Goal: Task Accomplishment & Management: Manage account settings

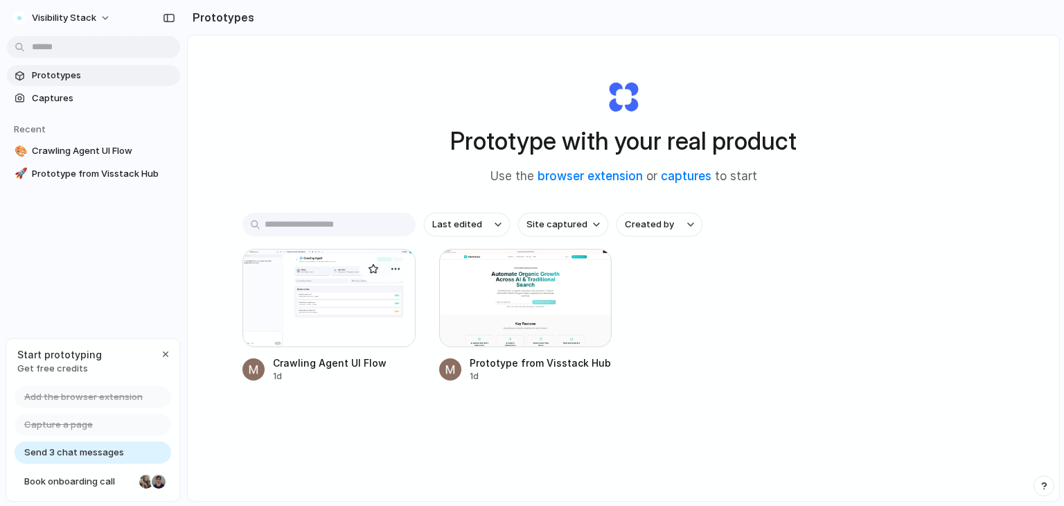
click at [340, 296] on div at bounding box center [328, 298] width 173 height 98
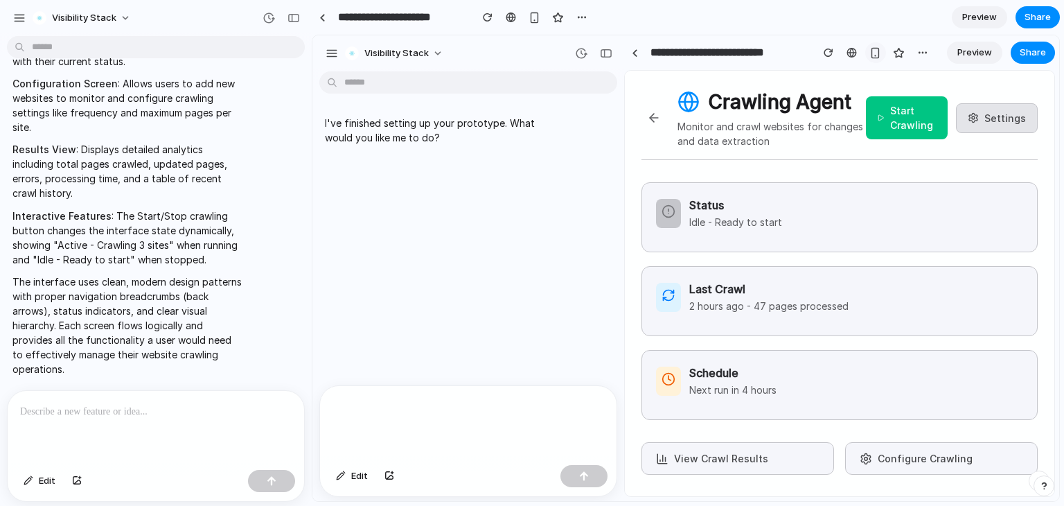
click at [874, 48] on div "button" at bounding box center [875, 53] width 12 height 12
click at [875, 51] on div "button" at bounding box center [875, 53] width 12 height 12
click at [970, 55] on span "Preview" at bounding box center [974, 53] width 35 height 14
click at [970, 54] on span "Preview" at bounding box center [974, 53] width 35 height 14
click at [984, 13] on span "Preview" at bounding box center [979, 17] width 35 height 14
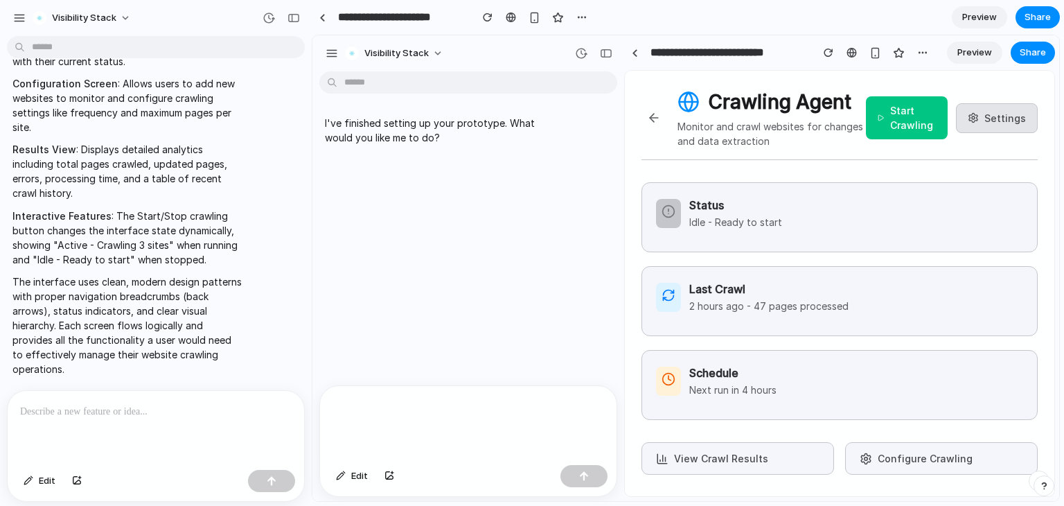
click at [988, 17] on span "Preview" at bounding box center [979, 17] width 35 height 14
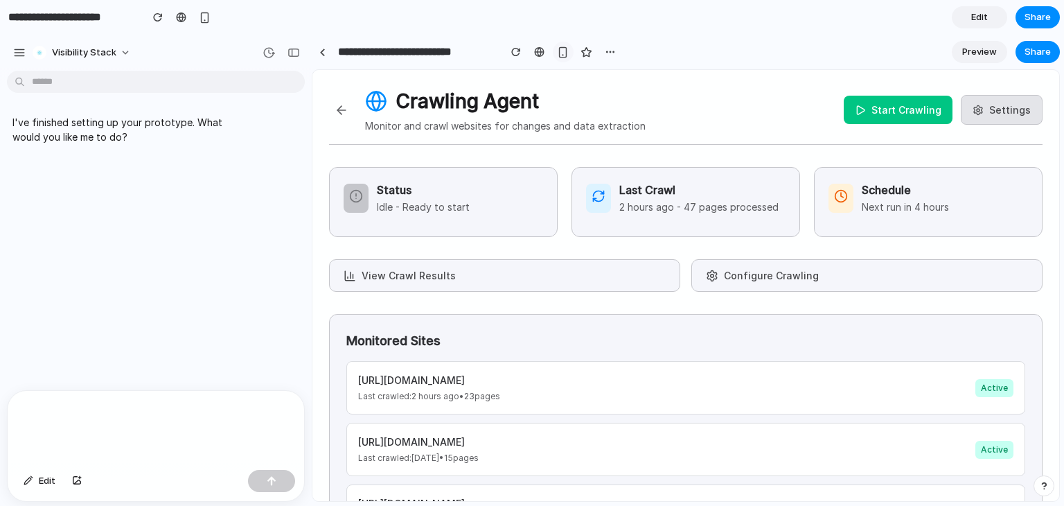
click at [554, 53] on button "button" at bounding box center [563, 52] width 21 height 21
click at [563, 50] on div "button" at bounding box center [563, 52] width 12 height 12
click at [1000, 104] on button "Settings" at bounding box center [1002, 110] width 82 height 30
click at [432, 181] on h3 "Status" at bounding box center [423, 189] width 93 height 17
click at [698, 184] on h3 "Last Crawl" at bounding box center [698, 189] width 159 height 17
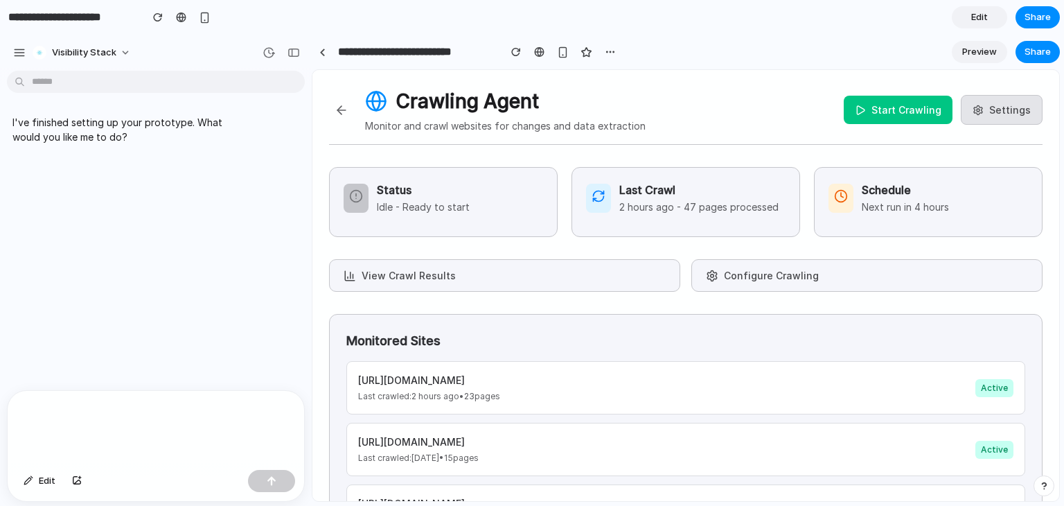
click at [950, 188] on div "Schedule Next run in 4 hours" at bounding box center [927, 197] width 199 height 33
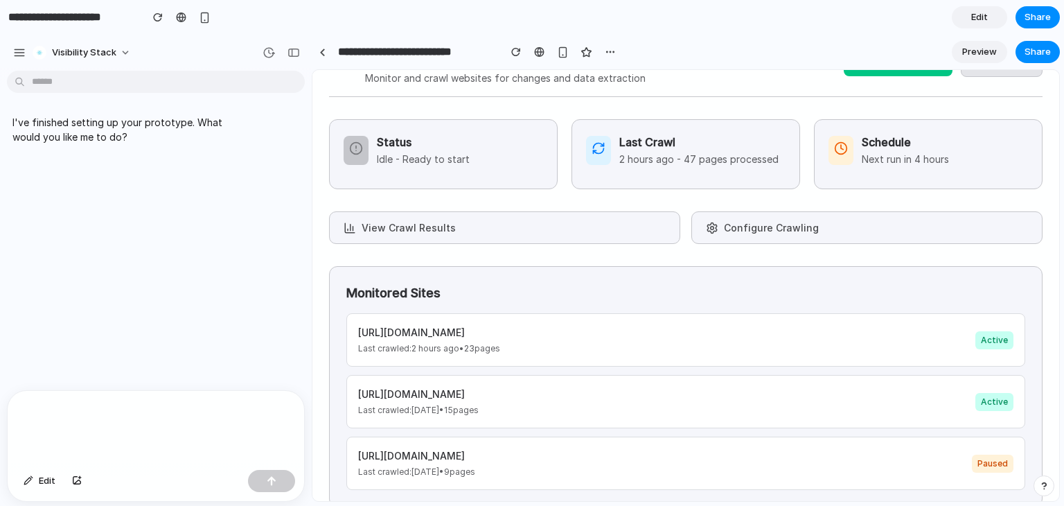
scroll to position [68, 0]
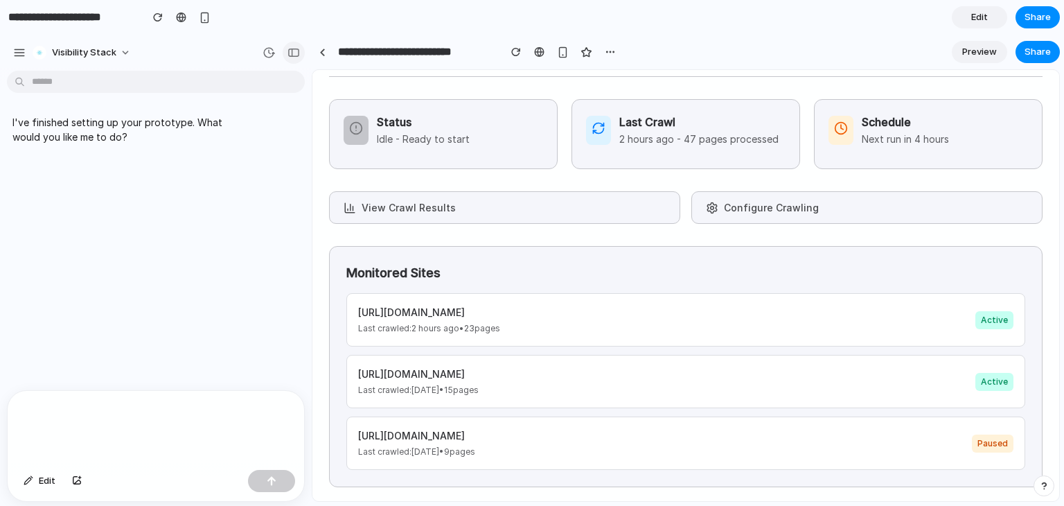
click at [290, 48] on div "button" at bounding box center [293, 53] width 12 height 10
click at [296, 51] on div "button" at bounding box center [293, 53] width 12 height 10
click at [323, 51] on div at bounding box center [322, 52] width 6 height 8
click at [608, 53] on div "button" at bounding box center [610, 51] width 11 height 11
click at [992, 20] on link "Edit" at bounding box center [979, 17] width 55 height 22
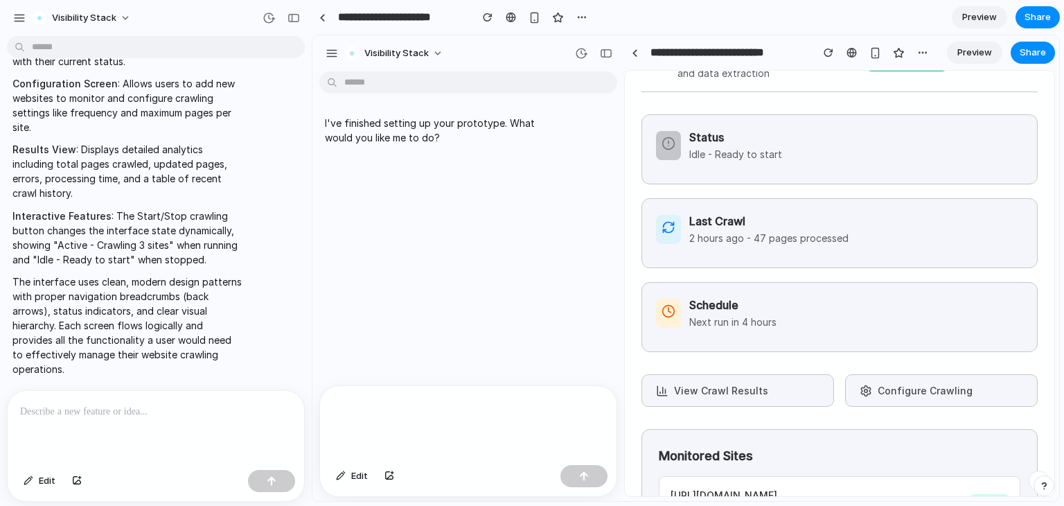
click at [78, 410] on p at bounding box center [155, 411] width 271 height 17
click at [184, 405] on p "**********" at bounding box center [153, 411] width 266 height 17
click at [204, 408] on p "**********" at bounding box center [153, 411] width 266 height 17
click at [249, 407] on p "**********" at bounding box center [153, 411] width 266 height 17
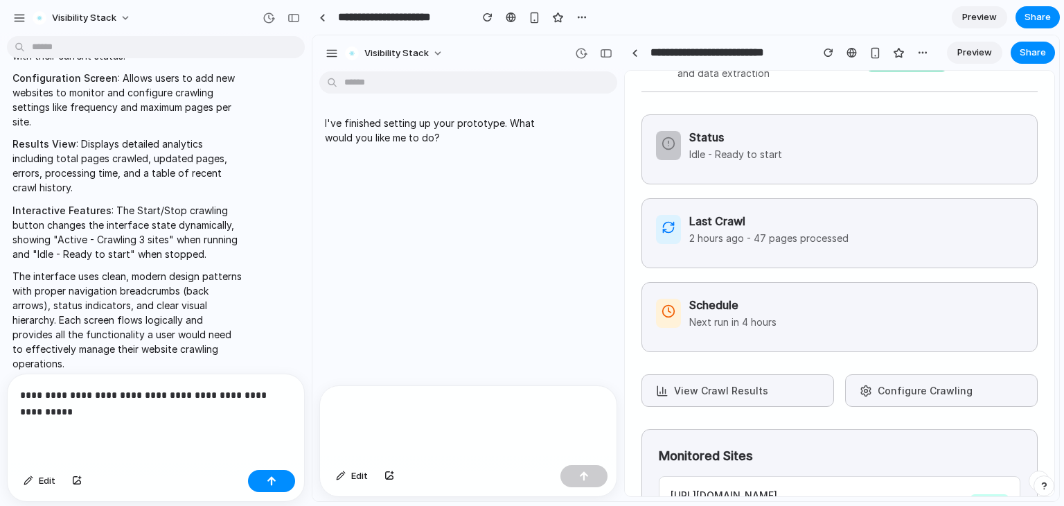
scroll to position [573, 0]
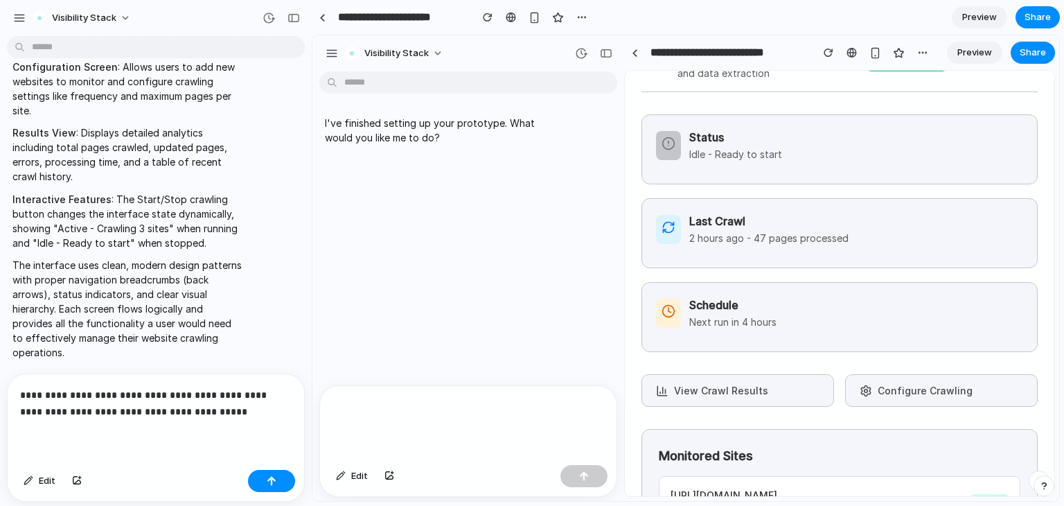
click at [64, 392] on p "**********" at bounding box center [153, 402] width 266 height 33
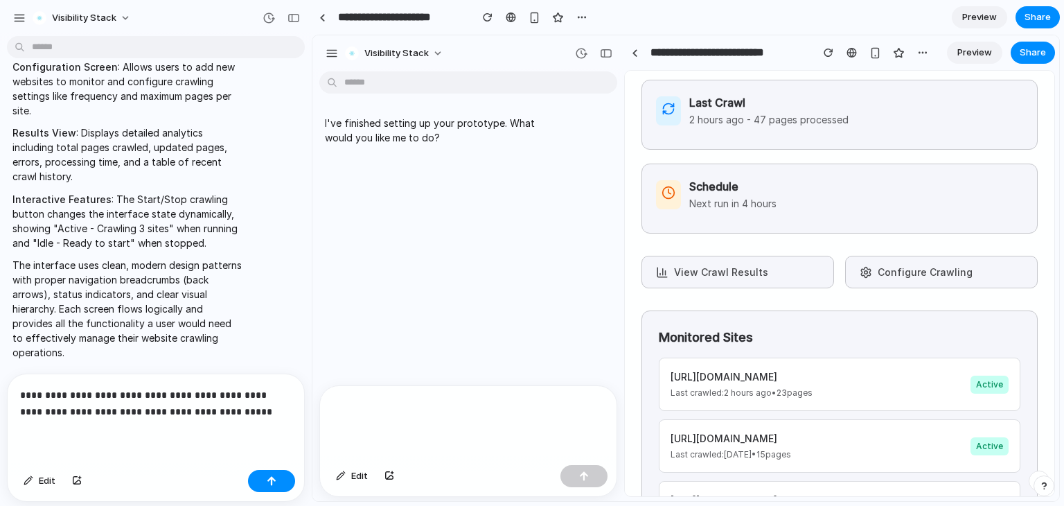
scroll to position [255, 0]
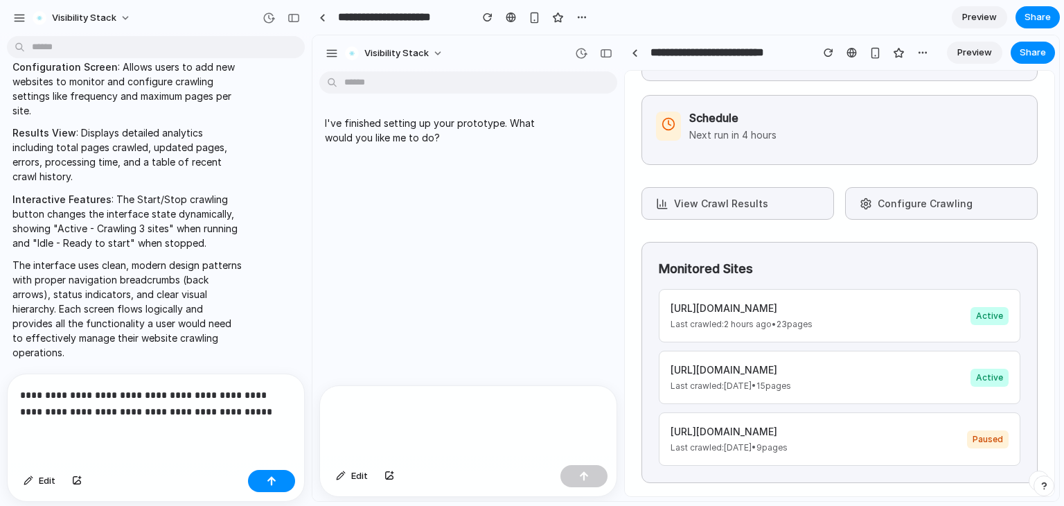
click at [260, 412] on p "**********" at bounding box center [153, 402] width 266 height 33
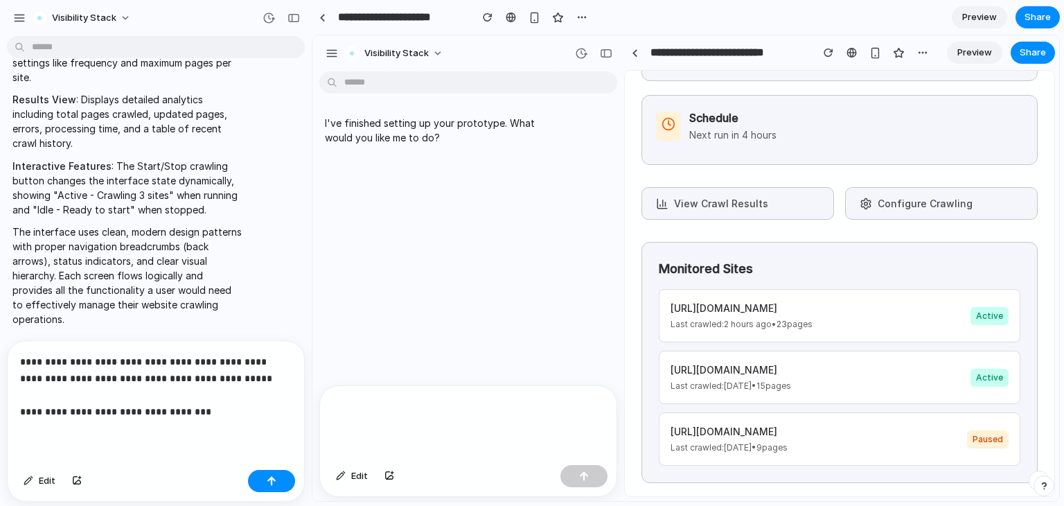
scroll to position [623, 0]
